Goal: Task Accomplishment & Management: Manage account settings

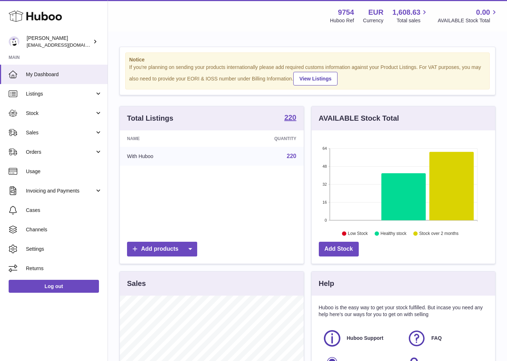
scroll to position [112, 183]
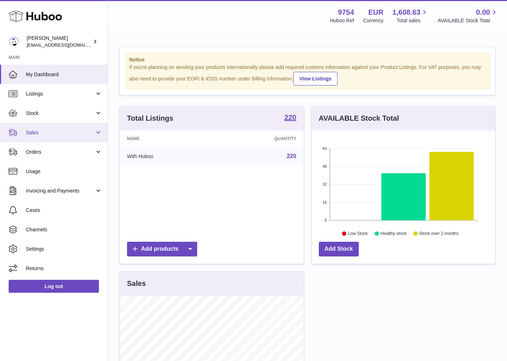
click at [40, 125] on link "Sales" at bounding box center [54, 132] width 108 height 19
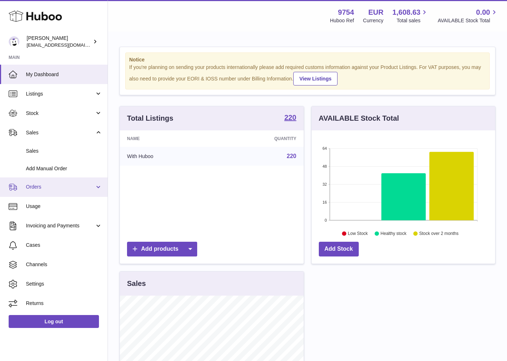
click at [33, 188] on span "Orders" at bounding box center [60, 187] width 69 height 7
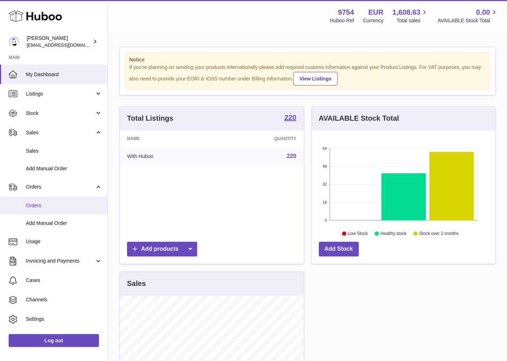
click at [35, 208] on span "Orders" at bounding box center [64, 206] width 76 height 7
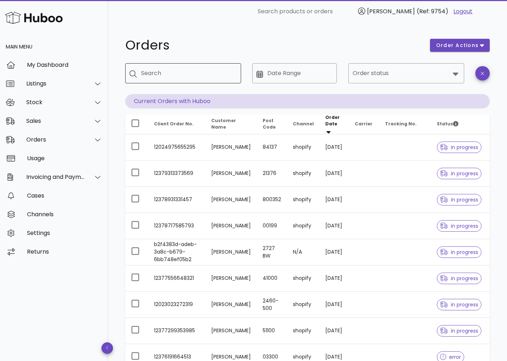
click at [179, 75] on input "Search" at bounding box center [188, 74] width 94 height 12
paste input "**********"
type input "**********"
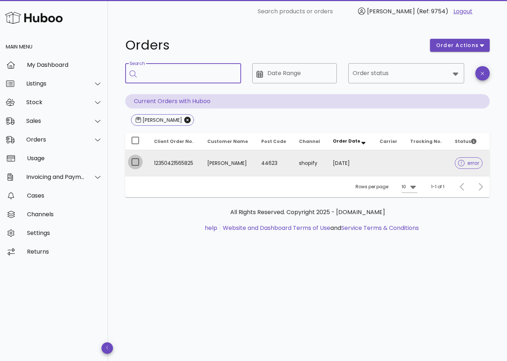
click at [134, 160] on div at bounding box center [135, 162] width 12 height 12
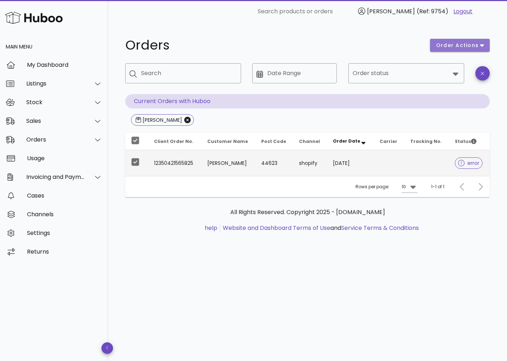
click at [459, 47] on span "order actions" at bounding box center [457, 46] width 43 height 8
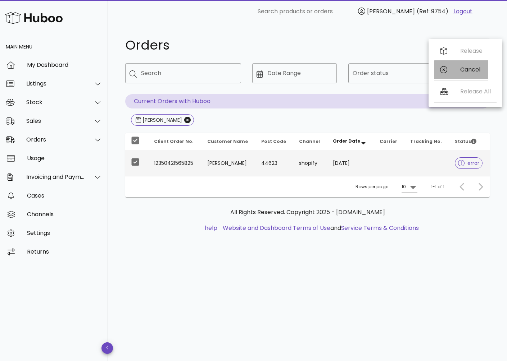
click at [465, 69] on div "Cancel" at bounding box center [471, 69] width 22 height 7
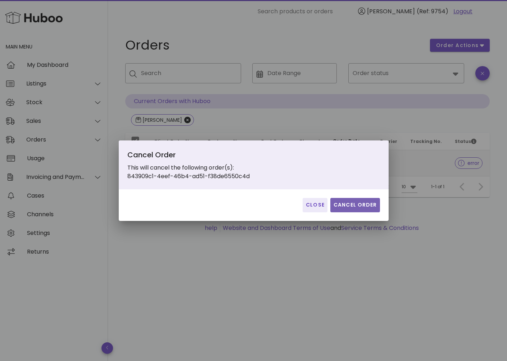
click at [363, 203] on span "Cancel Order" at bounding box center [355, 205] width 44 height 8
